Goal: Check status: Check status

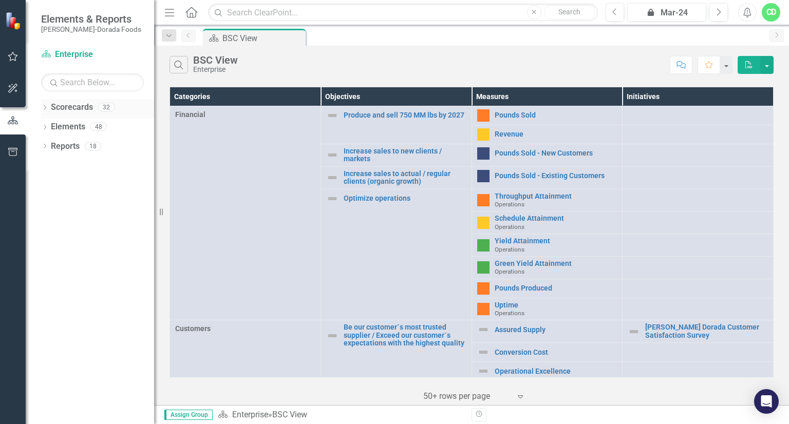
click at [44, 109] on icon "Dropdown" at bounding box center [44, 109] width 7 height 6
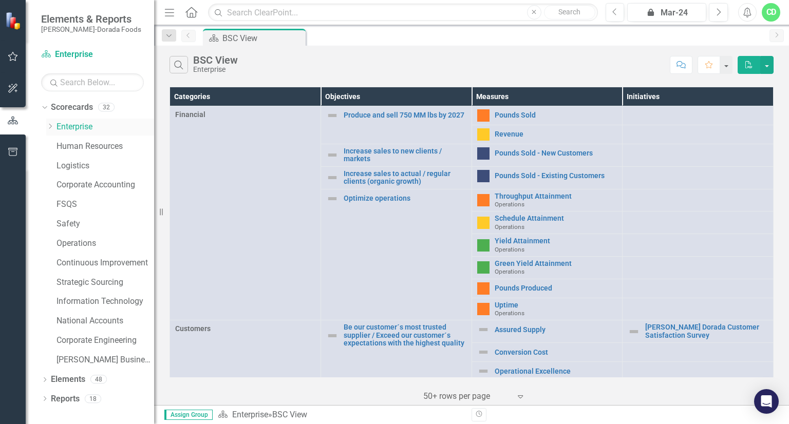
click at [49, 126] on icon "Dropdown" at bounding box center [50, 126] width 8 height 6
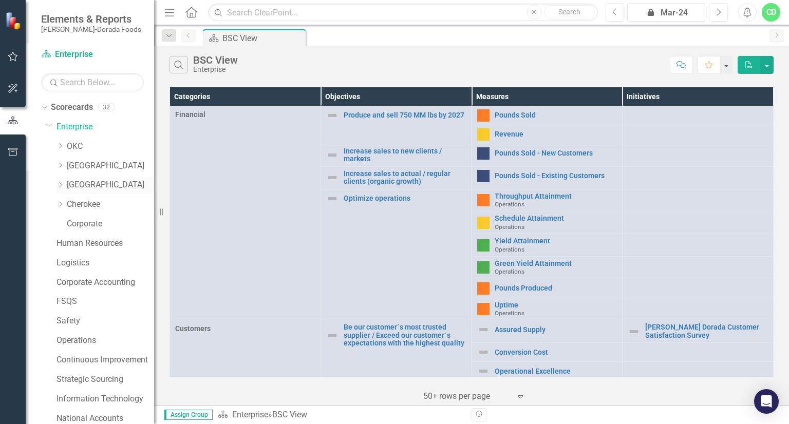
click at [82, 182] on link "[GEOGRAPHIC_DATA]" at bounding box center [110, 185] width 87 height 12
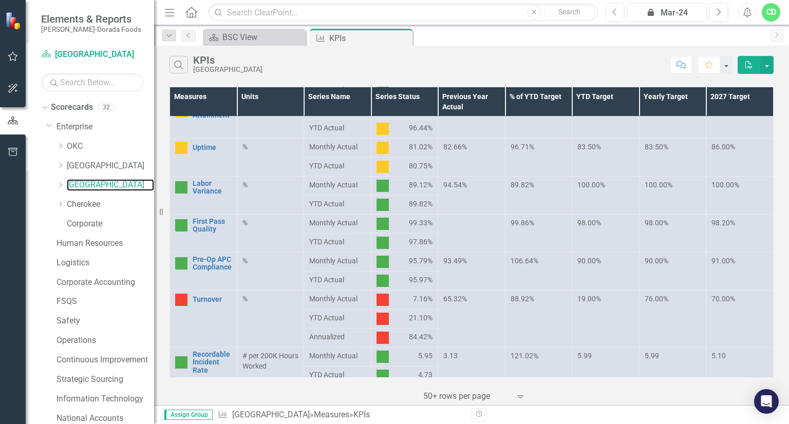
scroll to position [300, 0]
click at [200, 302] on link "Turnover" at bounding box center [212, 301] width 39 height 8
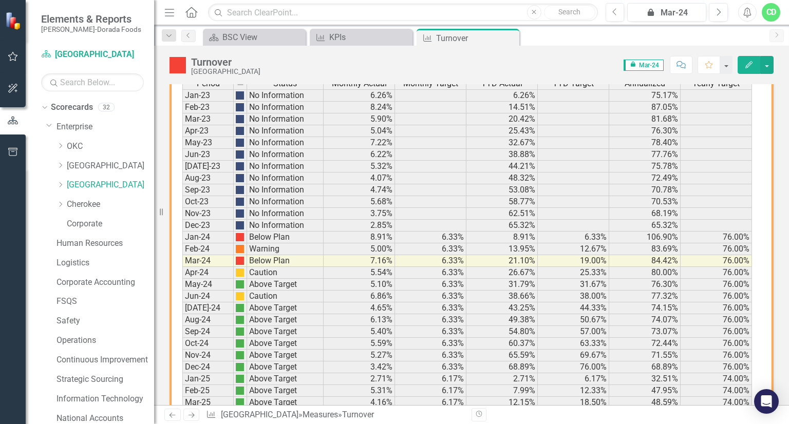
scroll to position [760, 0]
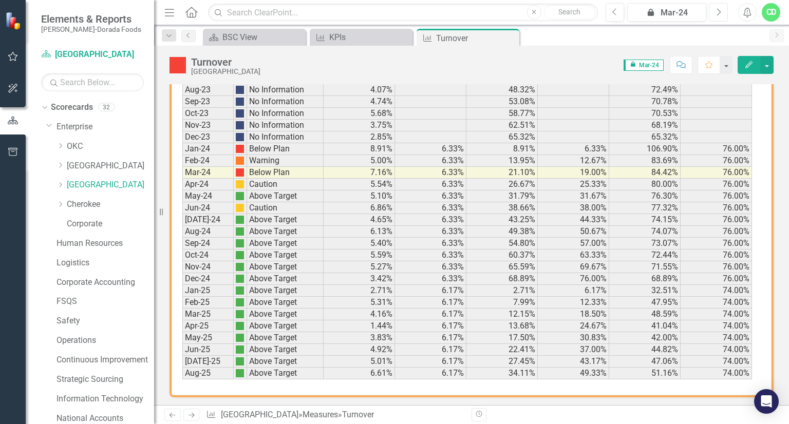
click at [719, 14] on icon "Next" at bounding box center [718, 12] width 6 height 9
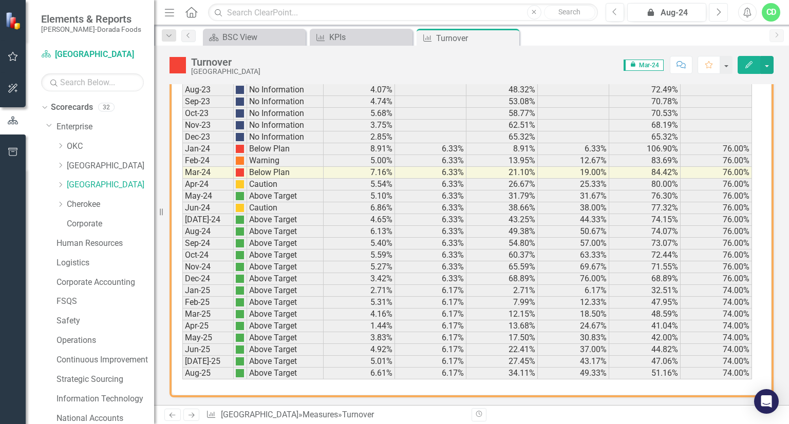
click at [719, 14] on icon "Next" at bounding box center [718, 12] width 6 height 9
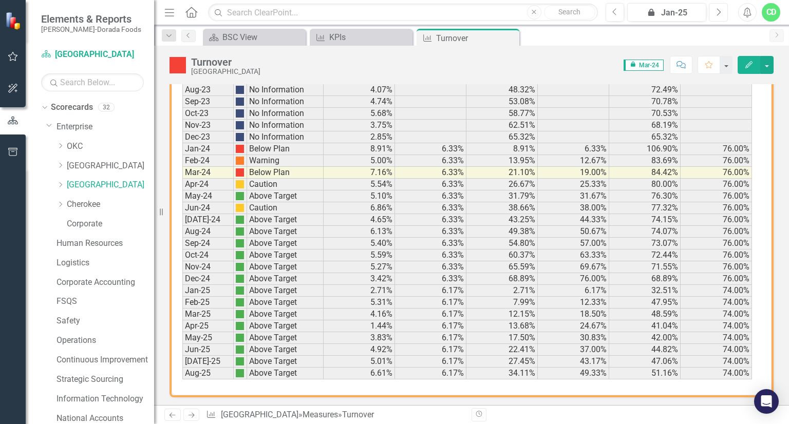
click at [719, 14] on icon "Next" at bounding box center [718, 12] width 6 height 9
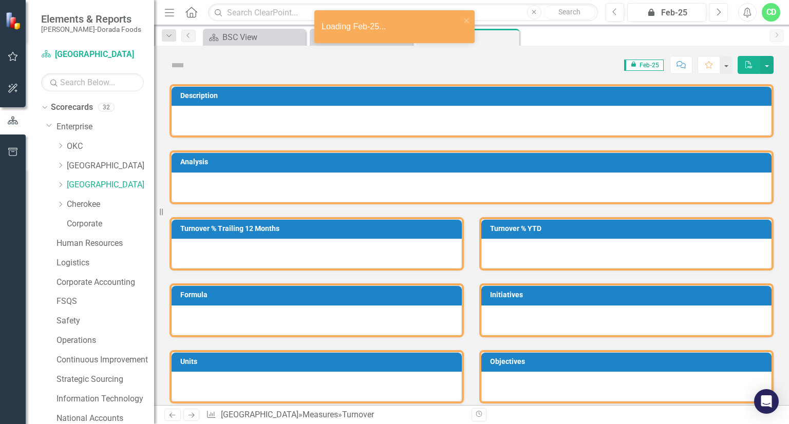
click at [719, 14] on icon "Next" at bounding box center [718, 12] width 6 height 9
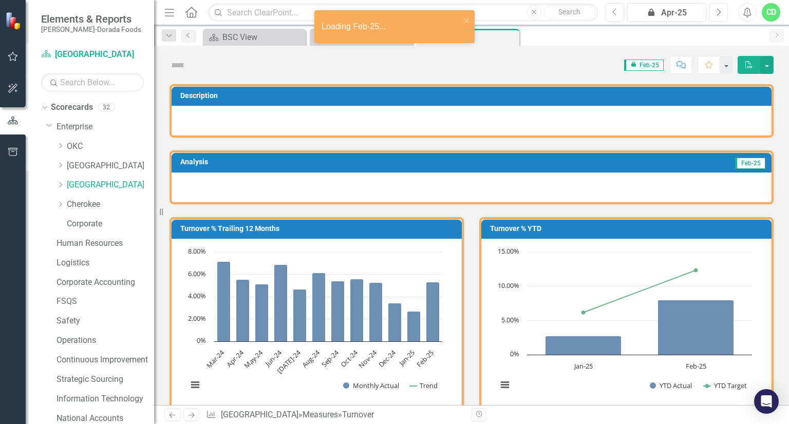
click at [719, 14] on icon "Next" at bounding box center [718, 12] width 6 height 9
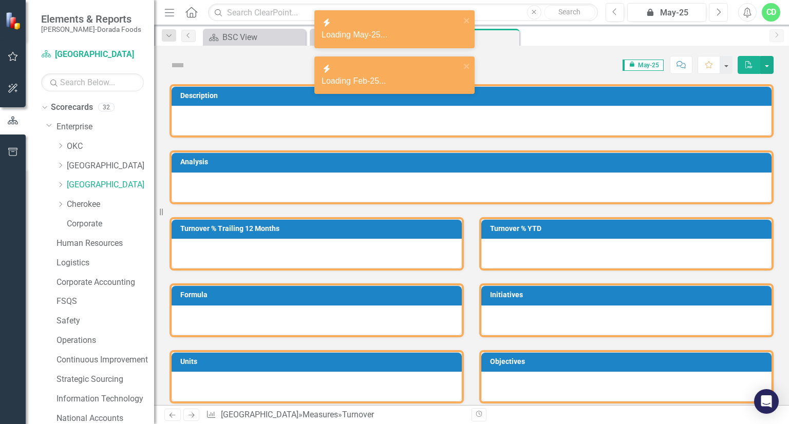
click at [719, 14] on icon "Next" at bounding box center [718, 12] width 6 height 9
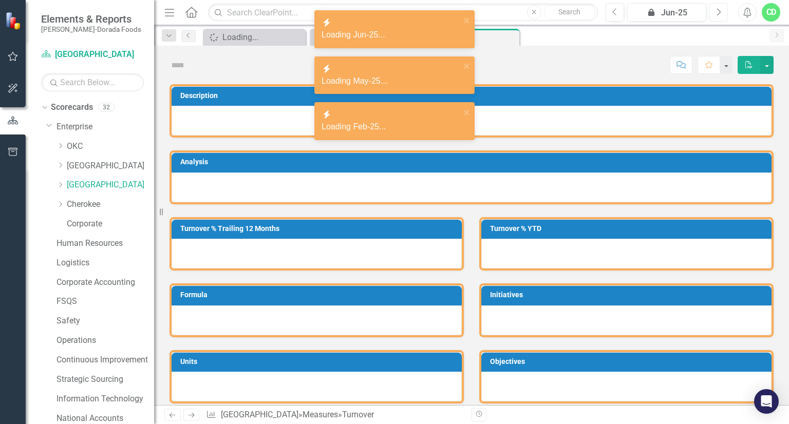
click at [719, 14] on icon "Next" at bounding box center [718, 12] width 6 height 9
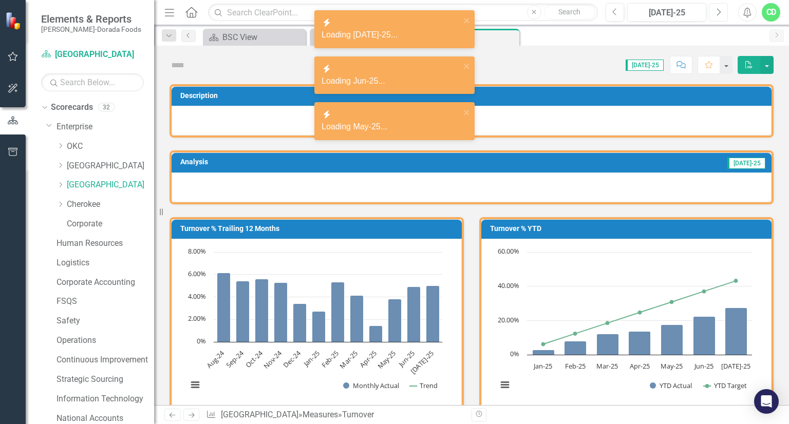
click at [719, 14] on icon "Next" at bounding box center [718, 12] width 6 height 9
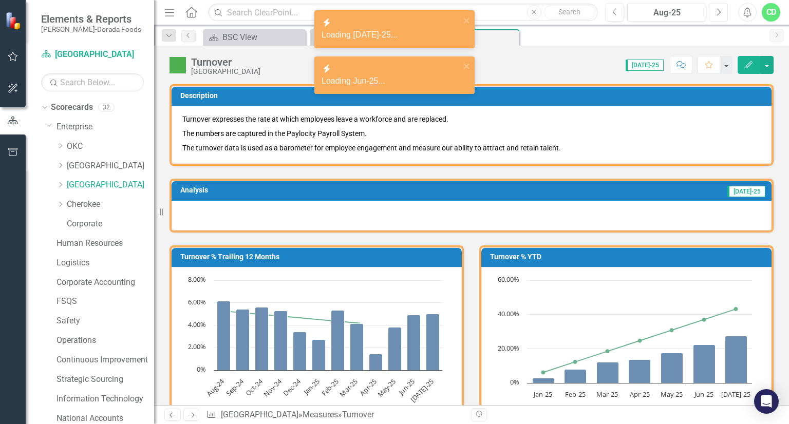
click at [719, 14] on icon "Next" at bounding box center [718, 12] width 6 height 9
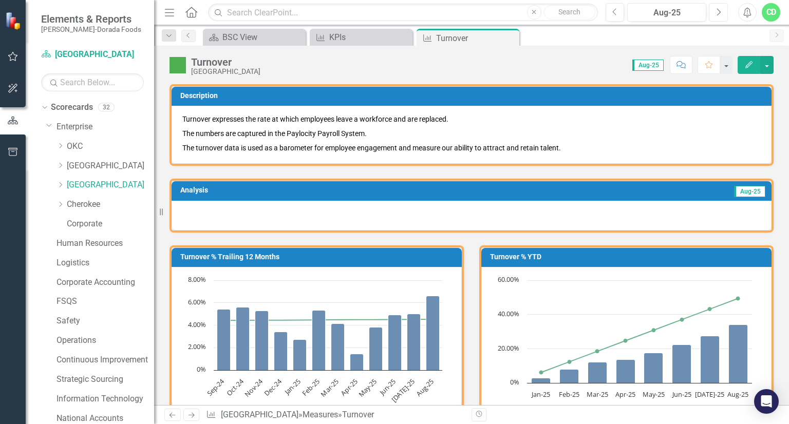
click at [719, 14] on icon "Next" at bounding box center [718, 12] width 6 height 9
click at [81, 188] on link "[GEOGRAPHIC_DATA]" at bounding box center [110, 185] width 87 height 12
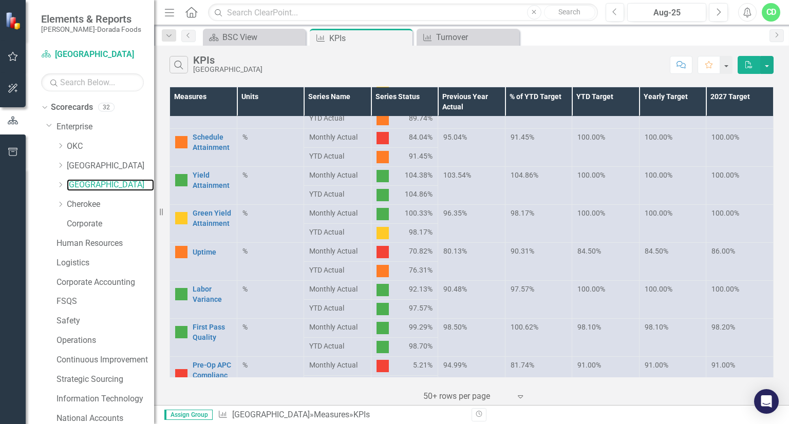
scroll to position [209, 0]
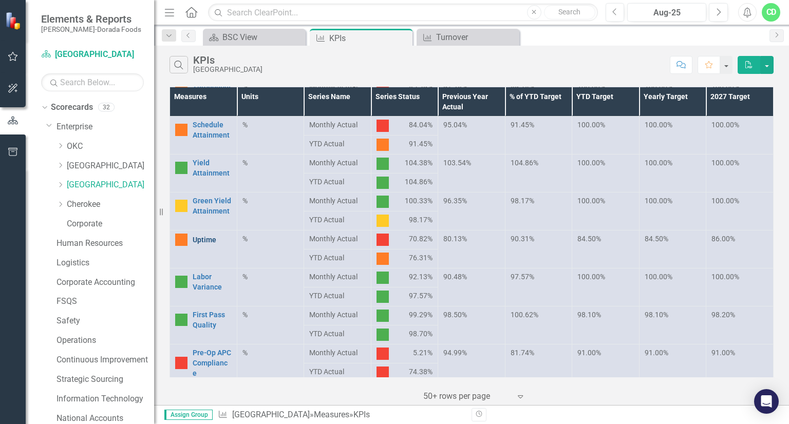
click at [210, 242] on link "Uptime" at bounding box center [212, 240] width 39 height 10
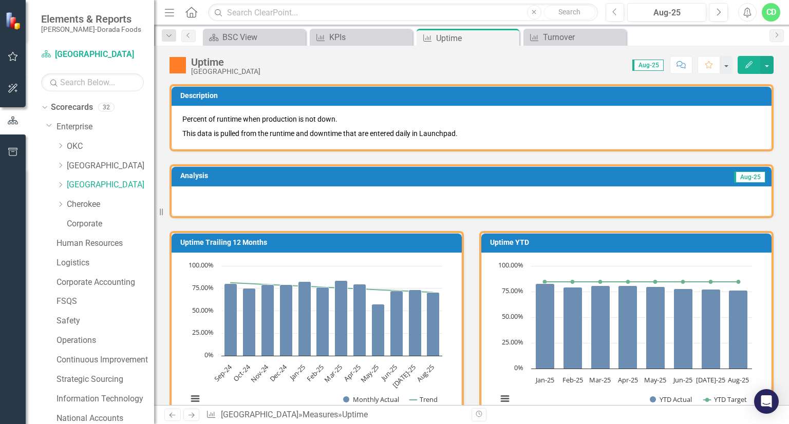
click at [236, 200] on div at bounding box center [472, 201] width 600 height 30
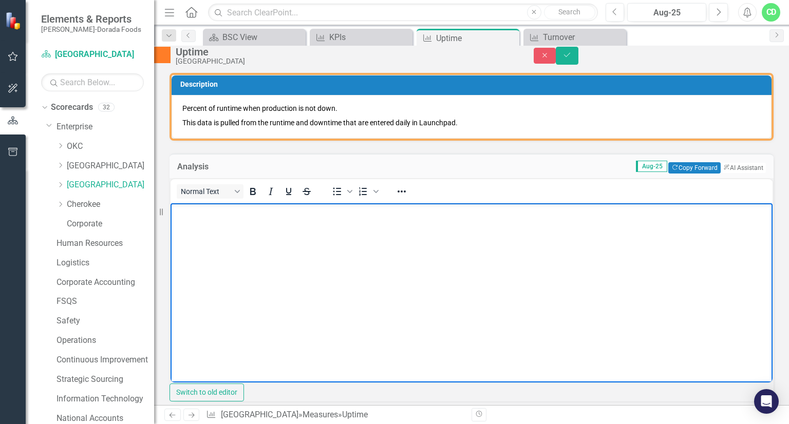
click at [203, 237] on body "Rich Text Area. Press ALT-0 for help." at bounding box center [471, 280] width 602 height 154
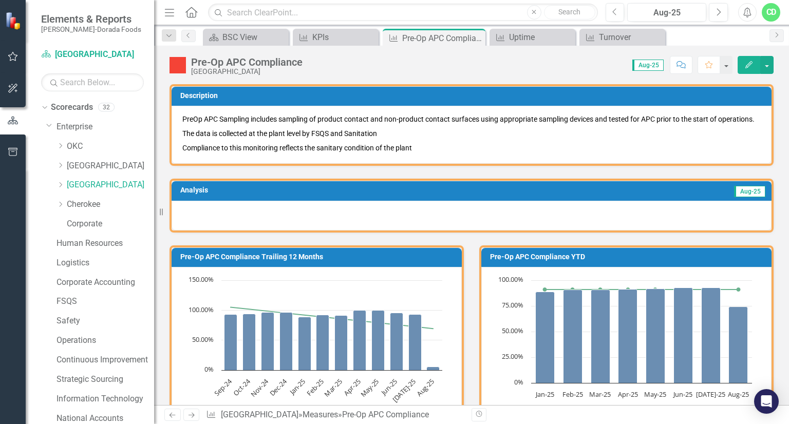
scroll to position [710, 0]
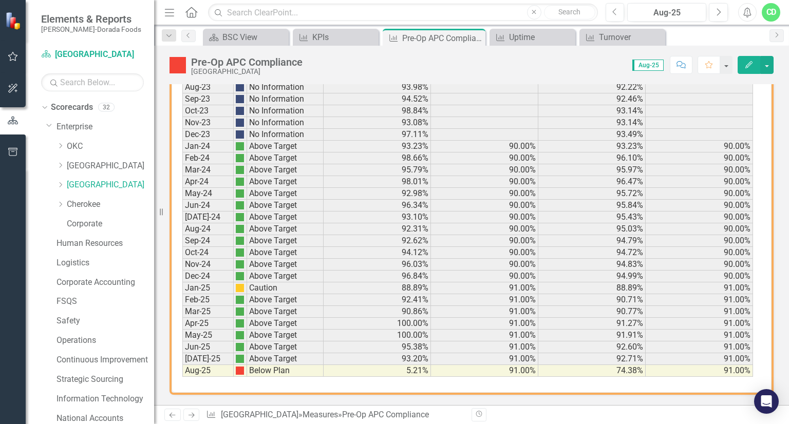
click at [406, 370] on td "5.21%" at bounding box center [377, 371] width 107 height 12
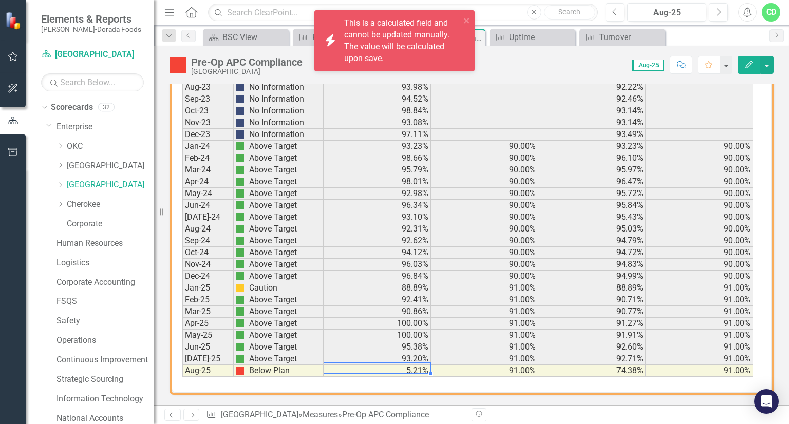
click at [406, 370] on td "5.21%" at bounding box center [377, 371] width 107 height 12
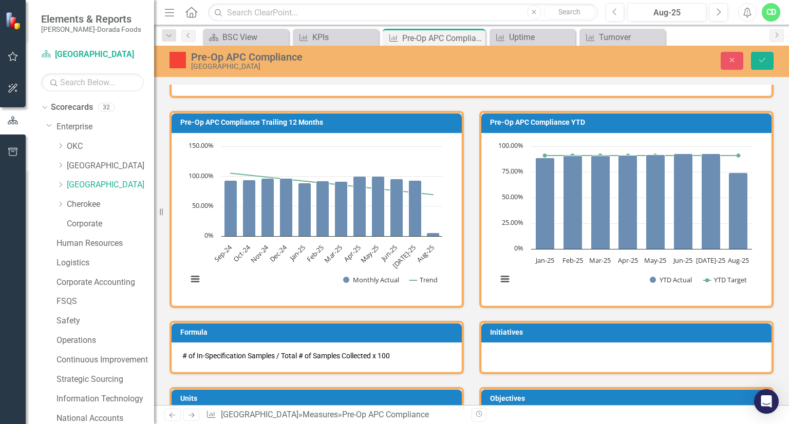
scroll to position [134, 0]
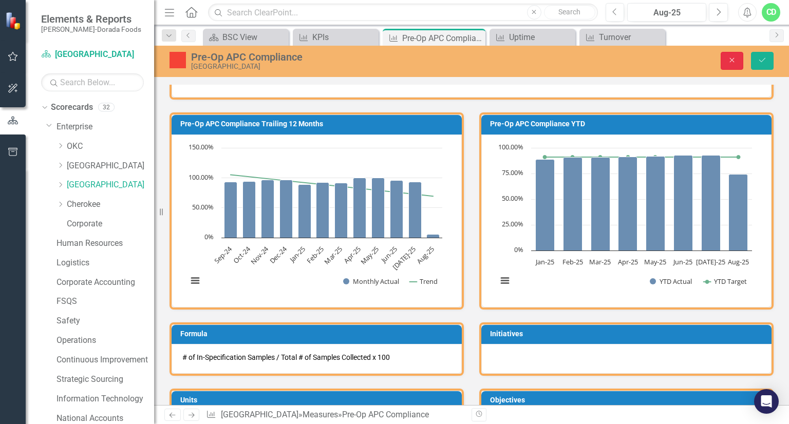
click at [733, 54] on button "Close" at bounding box center [731, 61] width 23 height 18
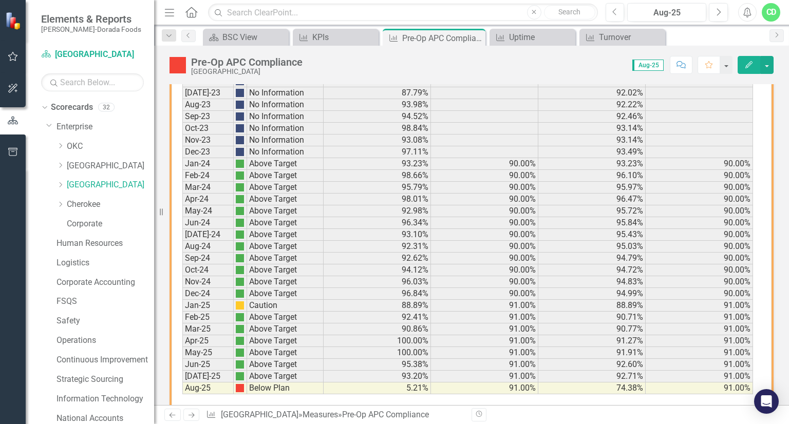
scroll to position [710, 0]
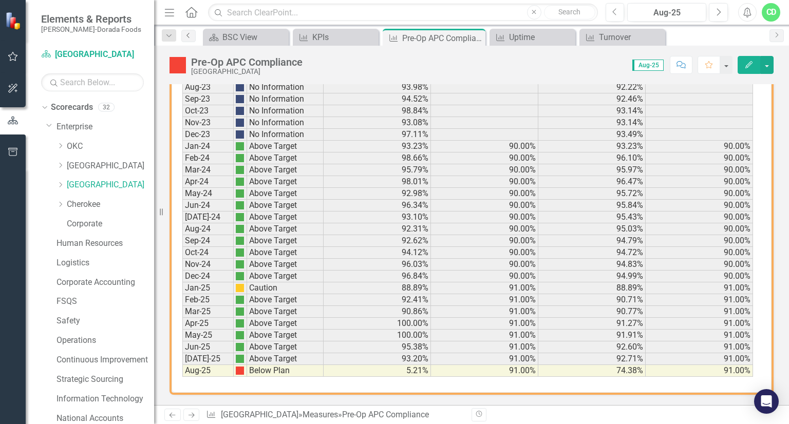
click at [189, 37] on icon "Previous" at bounding box center [188, 35] width 8 height 6
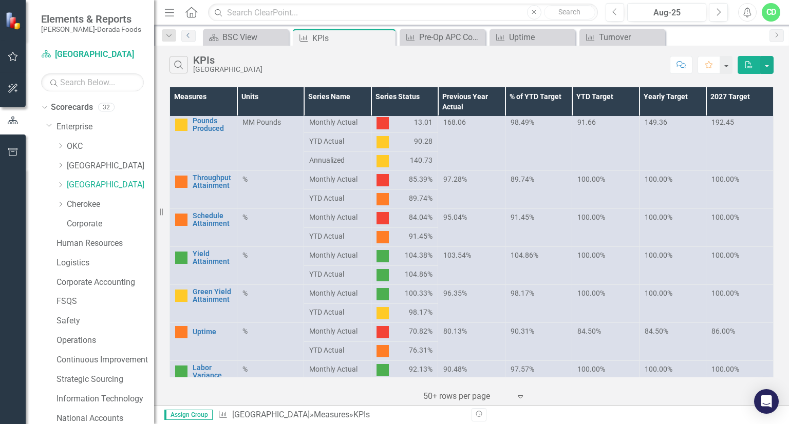
scroll to position [117, 0]
click at [224, 218] on link "Schedule Attainment" at bounding box center [212, 220] width 39 height 16
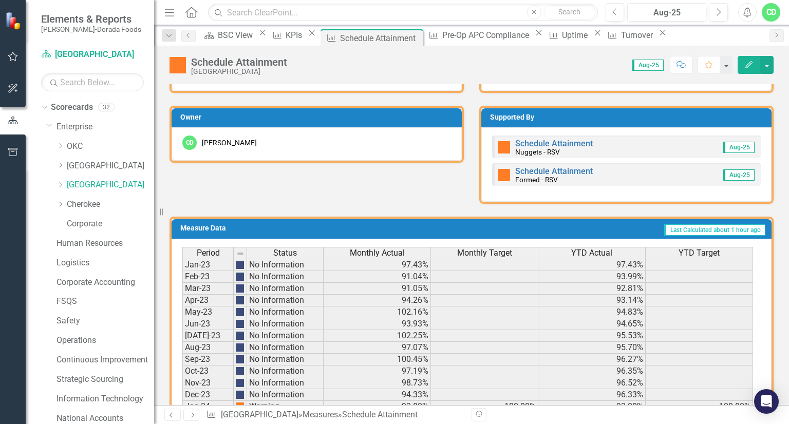
scroll to position [462, 0]
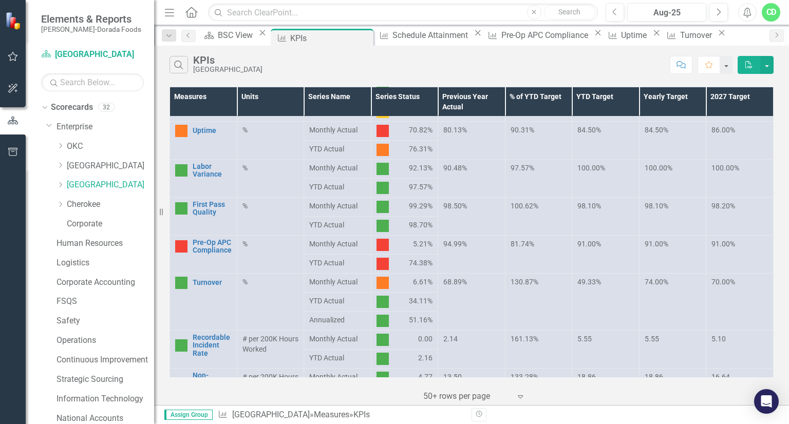
scroll to position [340, 0]
